Goal: Information Seeking & Learning: Learn about a topic

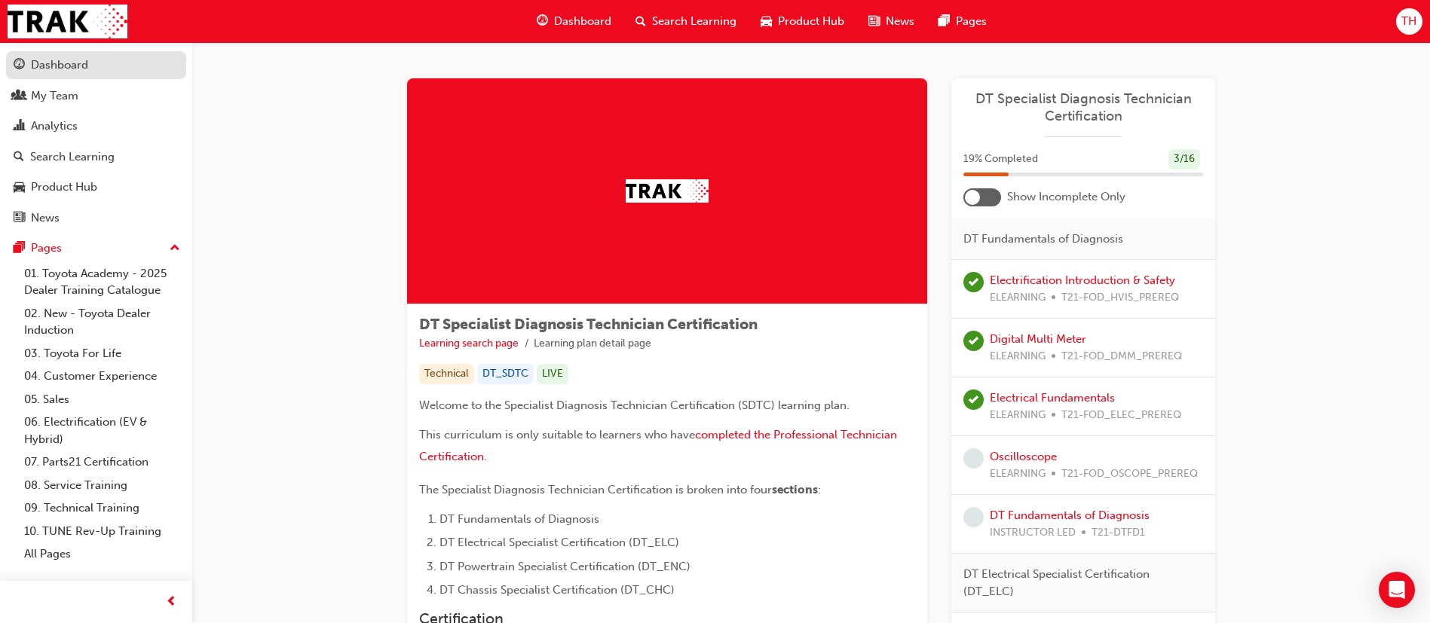
click at [102, 64] on div "Dashboard" at bounding box center [96, 65] width 165 height 19
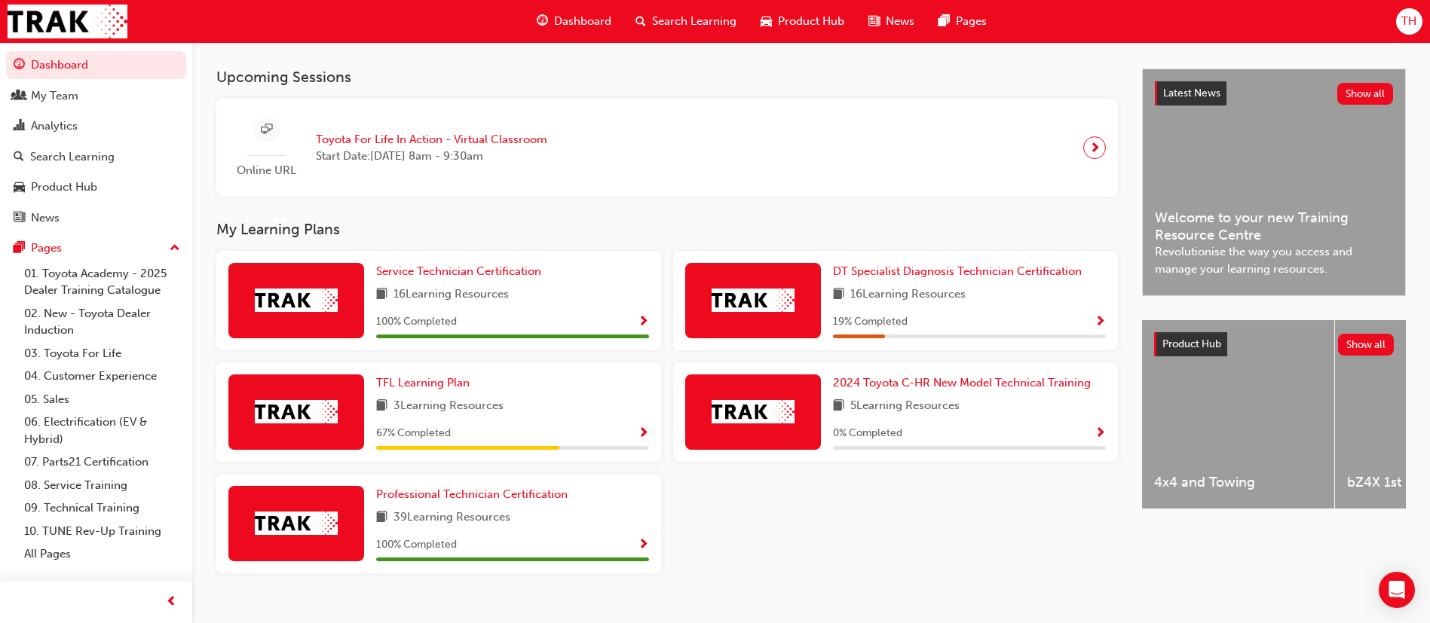
scroll to position [345, 0]
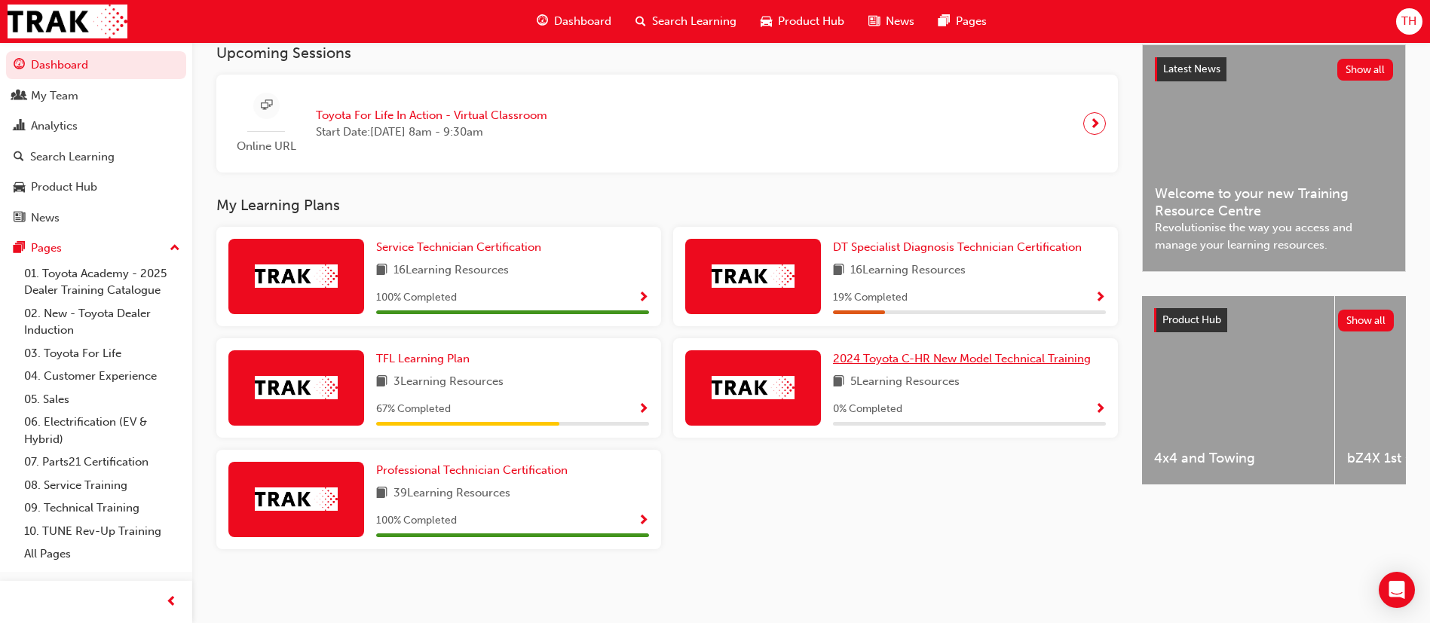
click at [974, 363] on span "2024 Toyota C-HR New Model Technical Training" at bounding box center [962, 359] width 258 height 14
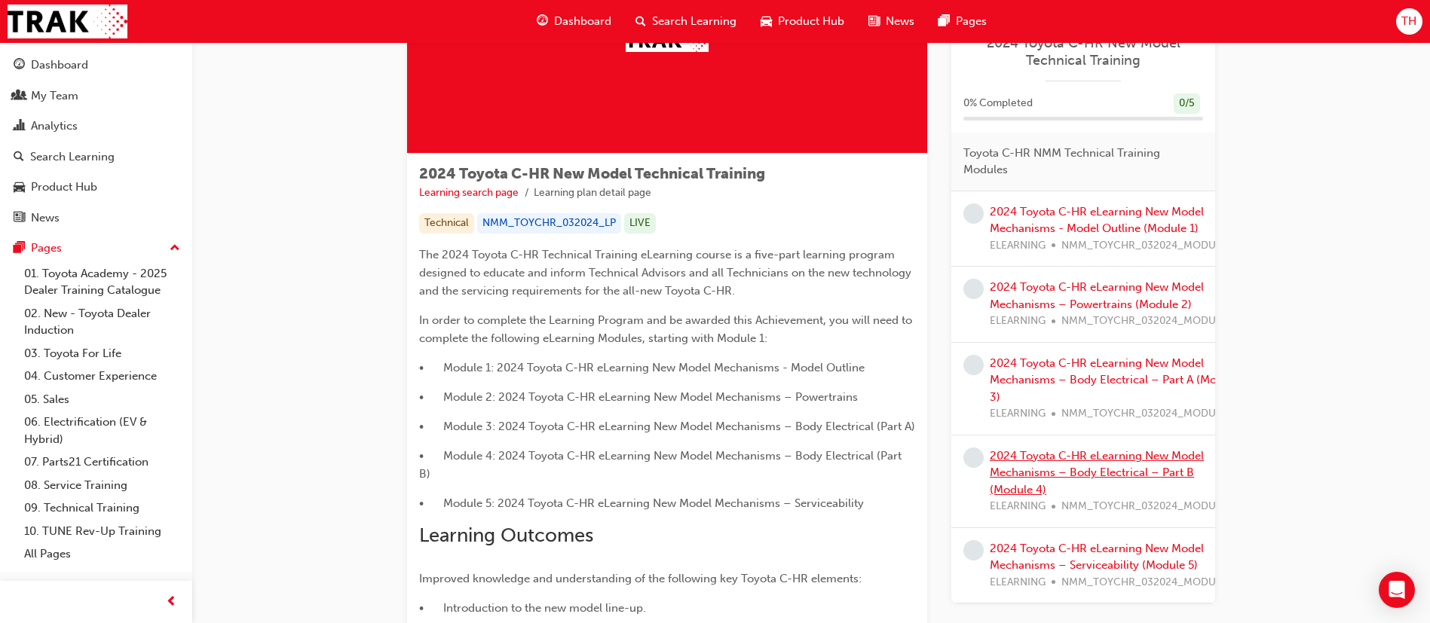
scroll to position [113, 0]
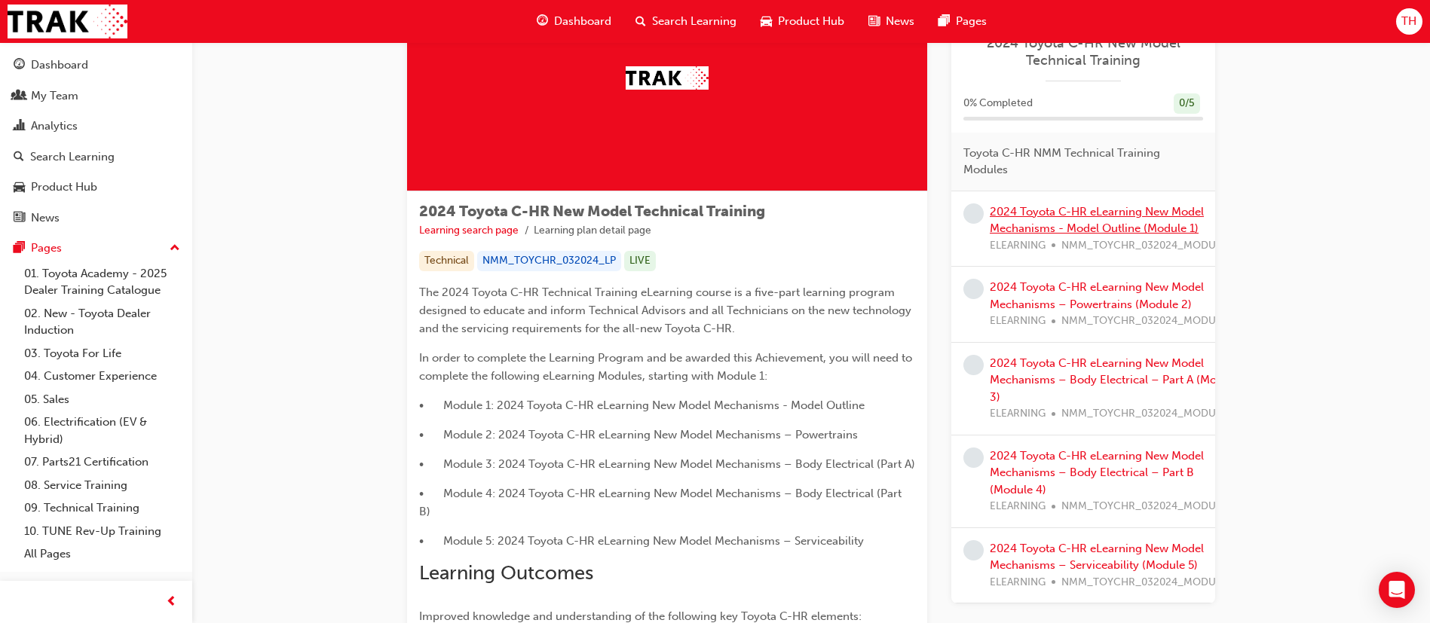
click at [1093, 225] on link "2024 Toyota C-HR eLearning New Model Mechanisms - Model Outline (Module 1)" at bounding box center [1096, 220] width 214 height 31
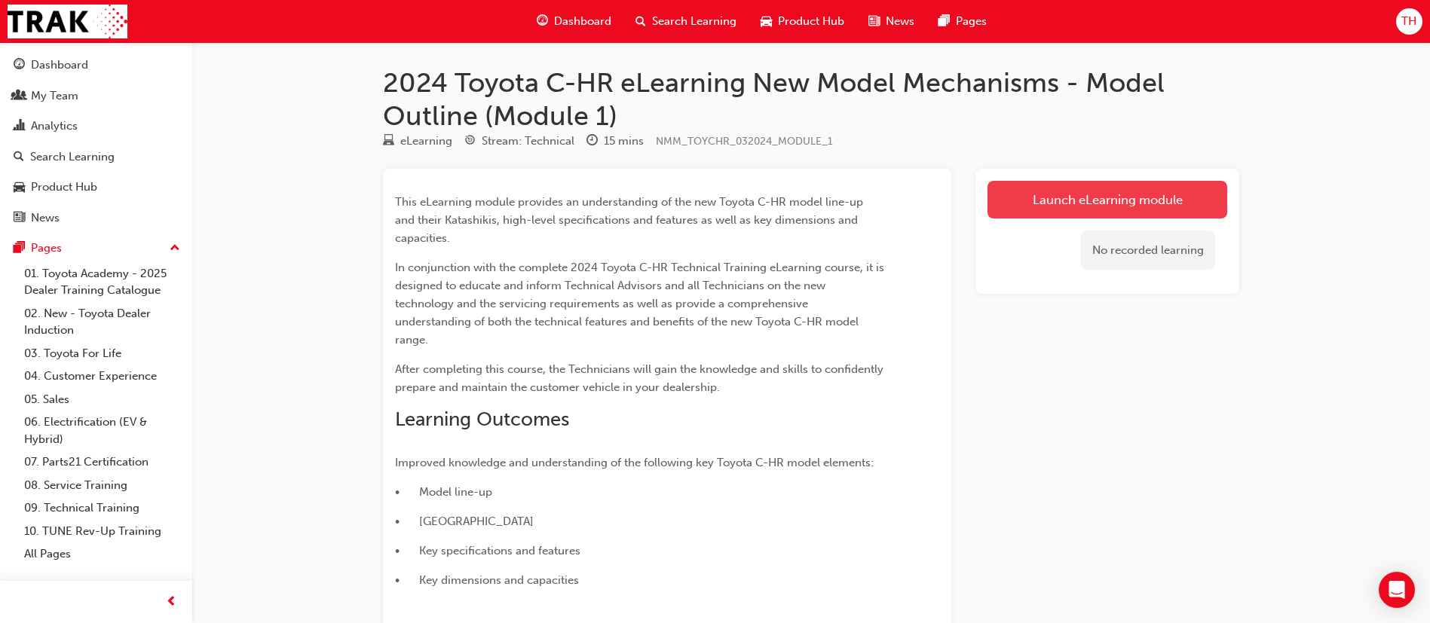
click at [1142, 207] on link "Launch eLearning module" at bounding box center [1107, 200] width 240 height 38
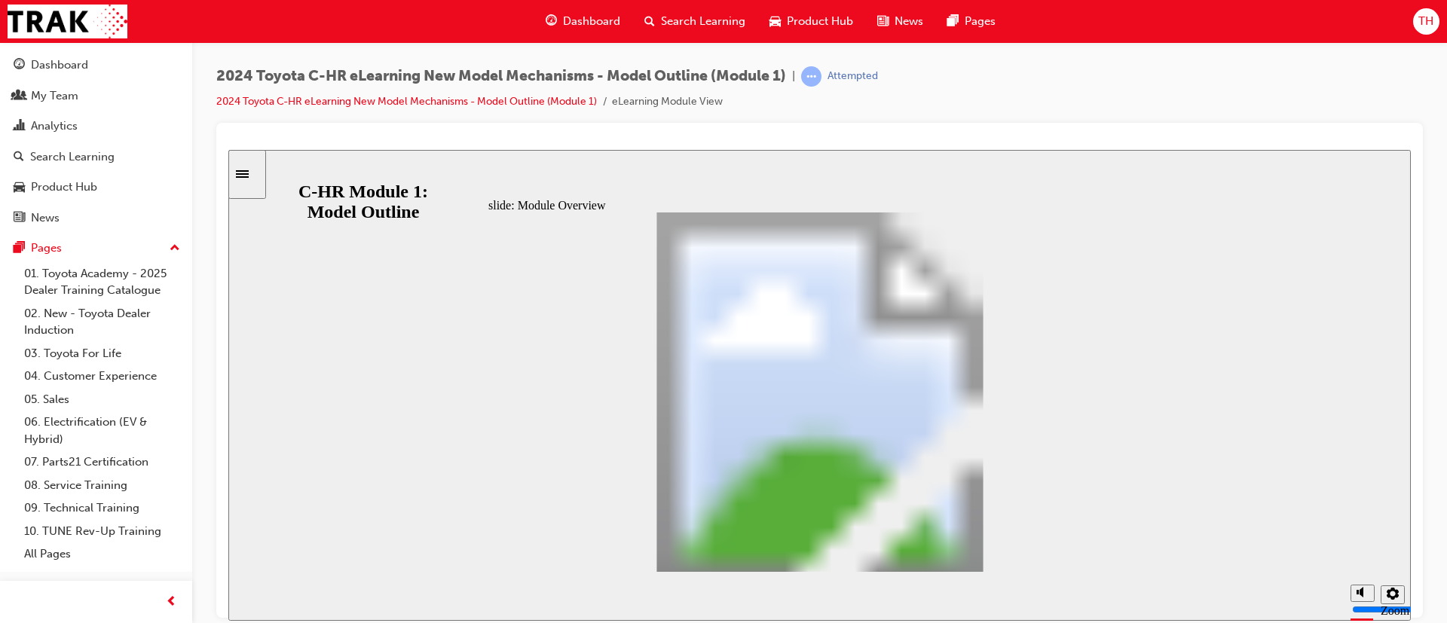
drag, startPoint x: 555, startPoint y: 381, endPoint x: 564, endPoint y: 392, distance: 14.5
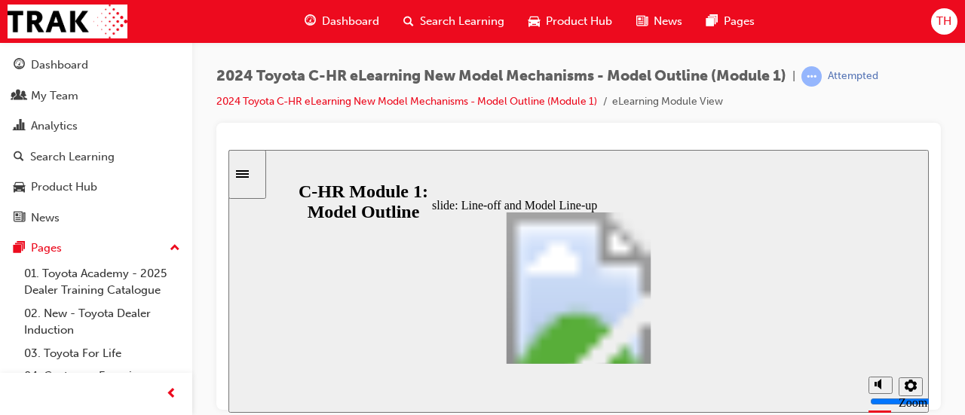
click at [348, 136] on div at bounding box center [578, 142] width 700 height 15
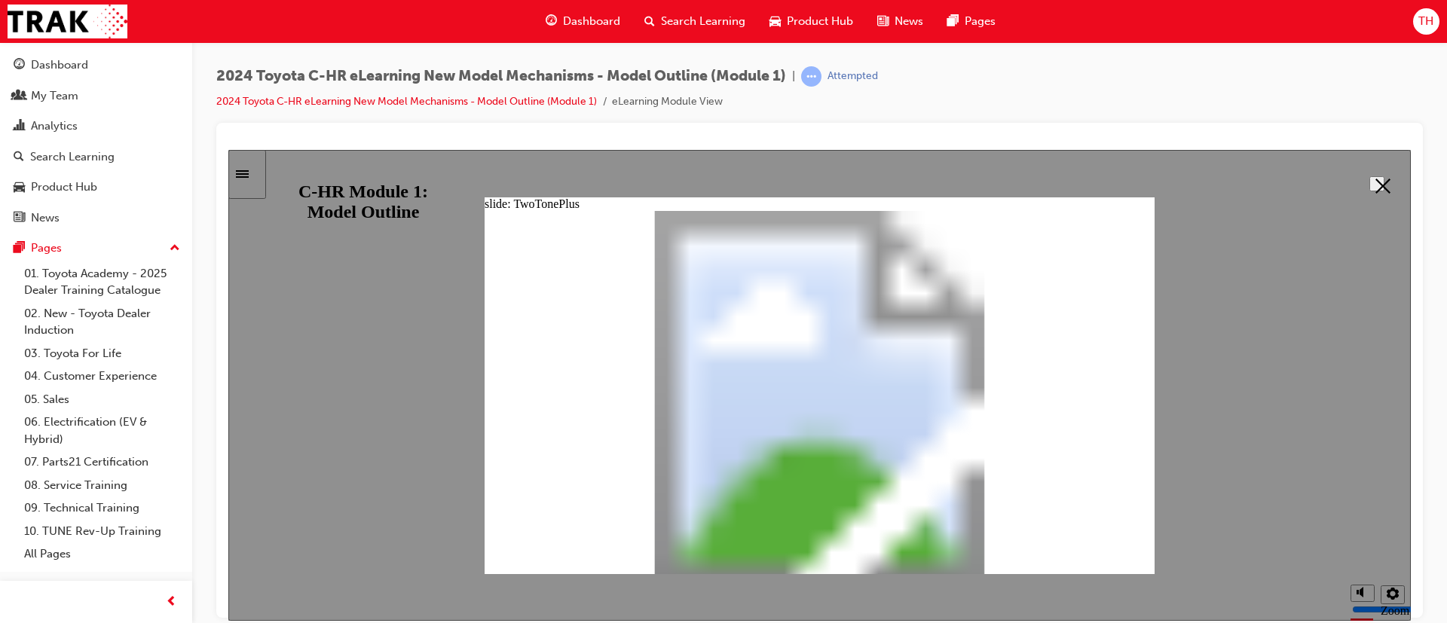
click at [1338, 350] on div at bounding box center [819, 384] width 1182 height 471
drag, startPoint x: 1009, startPoint y: 368, endPoint x: 1251, endPoint y: 268, distance: 261.6
click at [1374, 191] on button "Close" at bounding box center [1376, 183] width 15 height 15
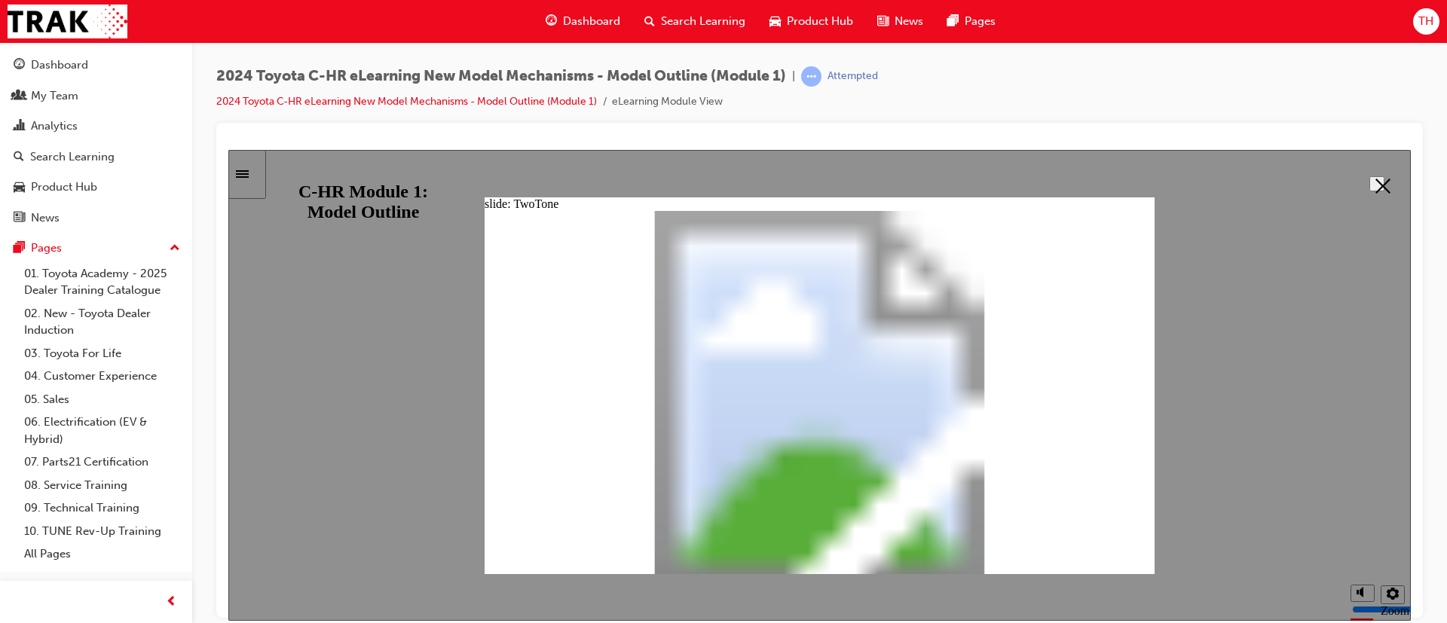
click at [1381, 176] on button "Close" at bounding box center [1376, 183] width 15 height 15
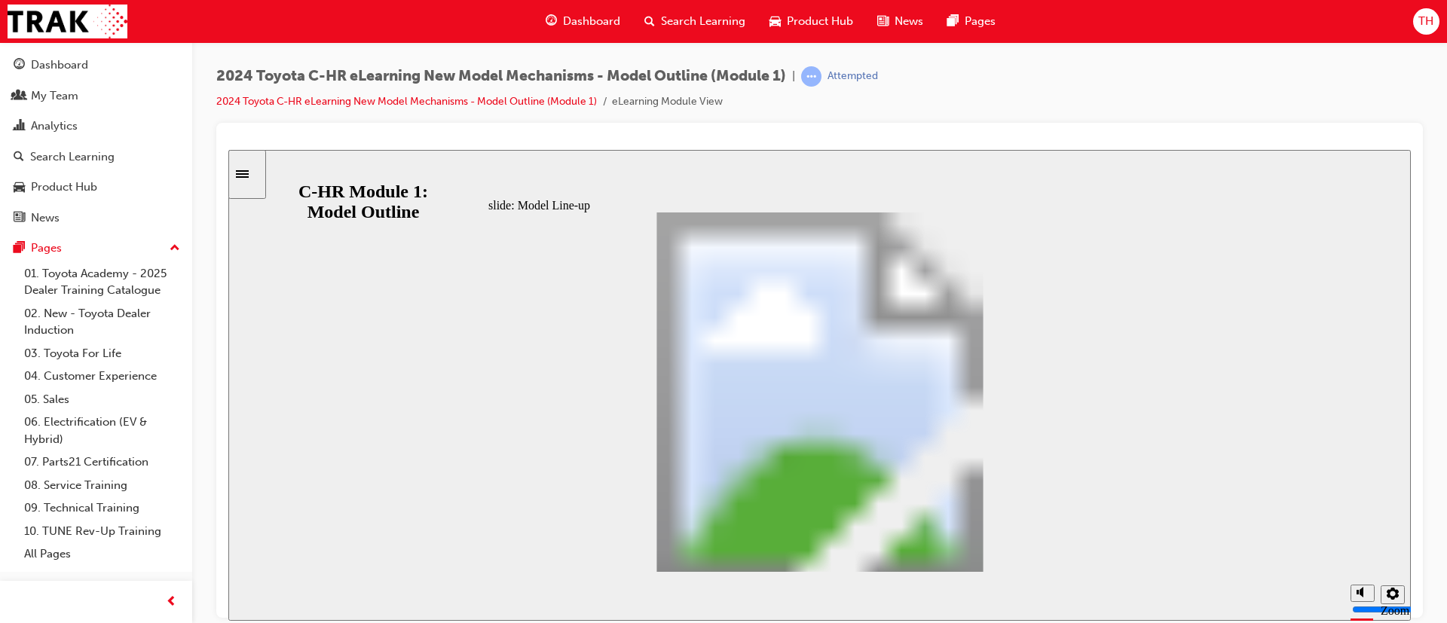
drag, startPoint x: 769, startPoint y: 209, endPoint x: 775, endPoint y: 219, distance: 11.5
drag, startPoint x: 753, startPoint y: 204, endPoint x: 757, endPoint y: 213, distance: 9.8
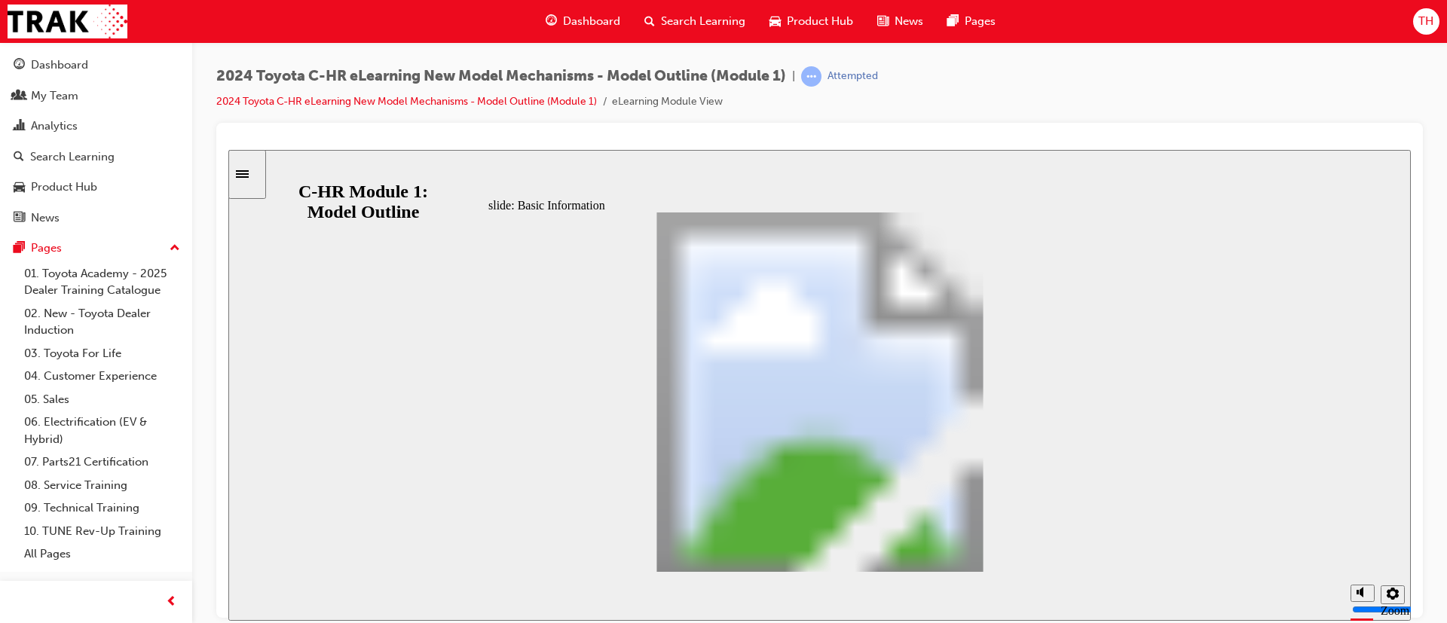
drag, startPoint x: 1122, startPoint y: 298, endPoint x: 1128, endPoint y: 322, distance: 24.1
